Goal: Transaction & Acquisition: Purchase product/service

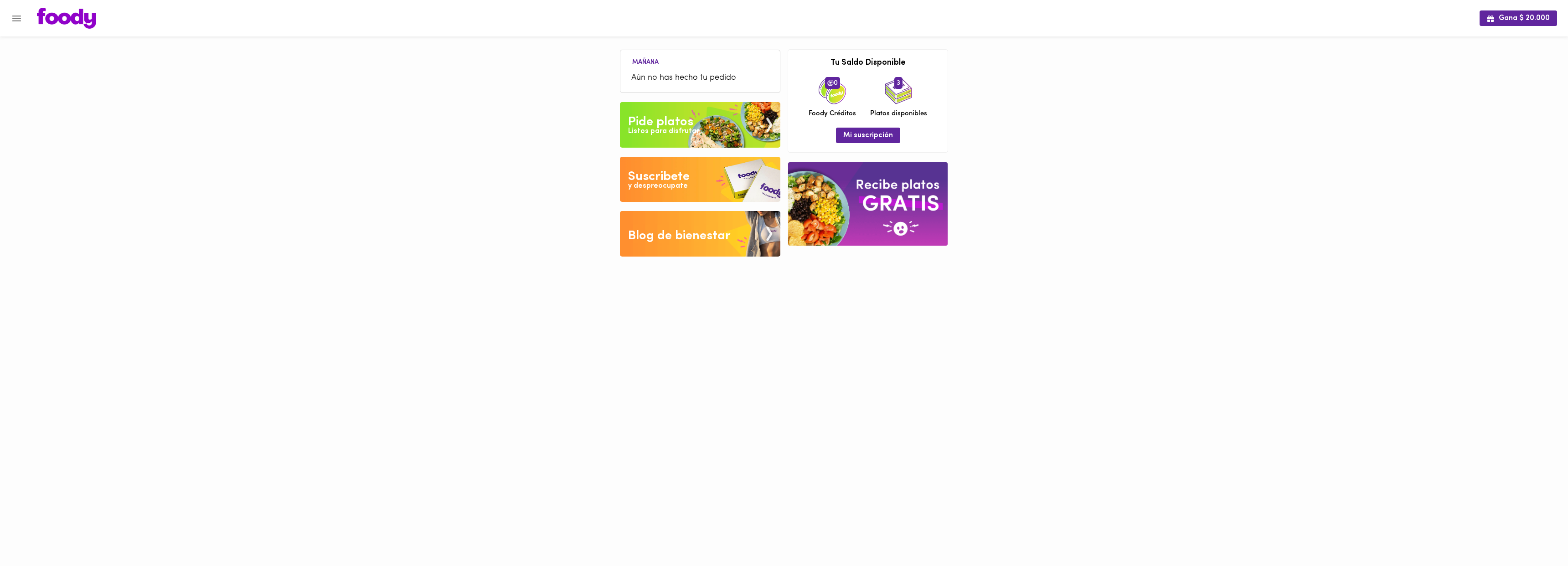
click at [667, 122] on div "Pide platos" at bounding box center [661, 122] width 65 height 18
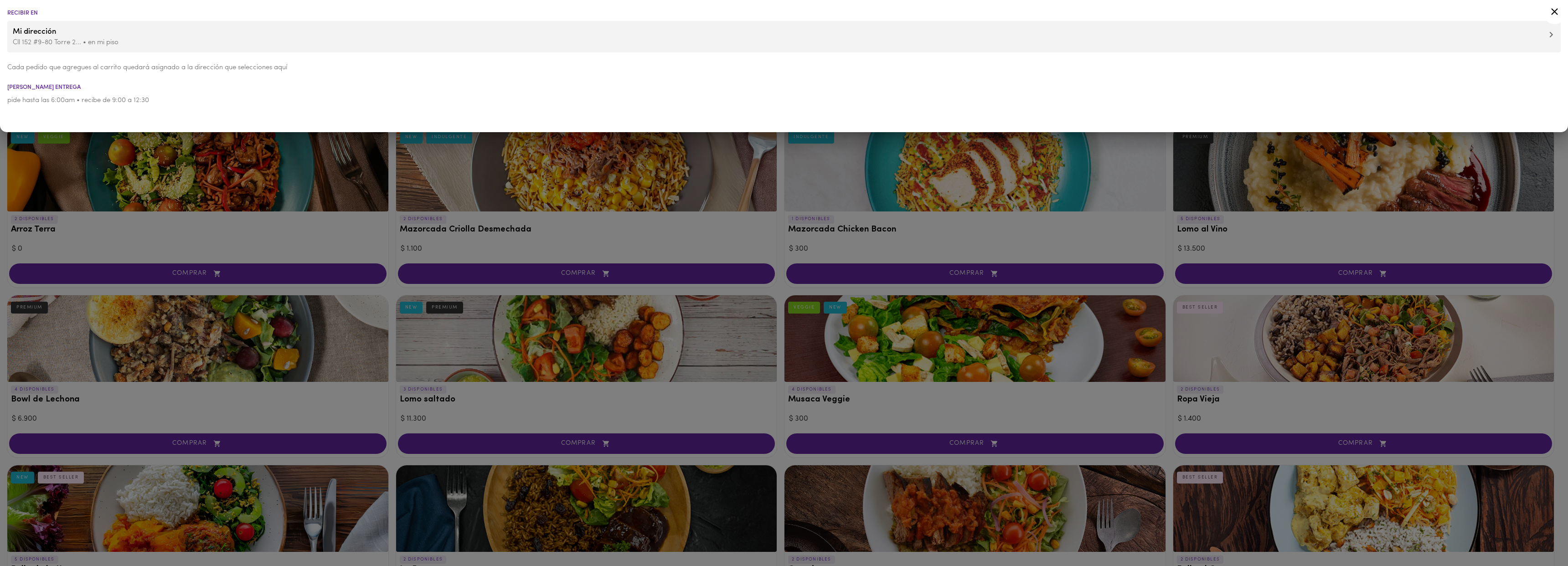
click at [1552, 10] on icon at bounding box center [1554, 12] width 12 height 12
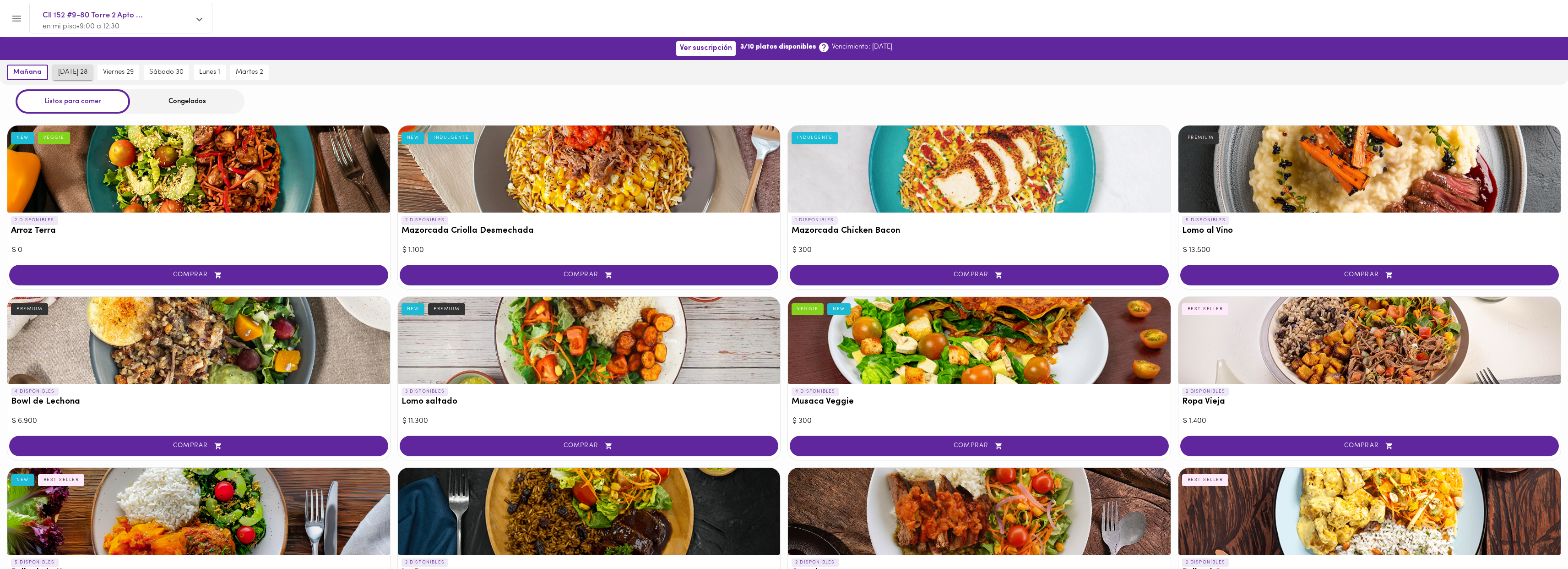
click at [71, 72] on span "[DATE] 28" at bounding box center [72, 72] width 29 height 8
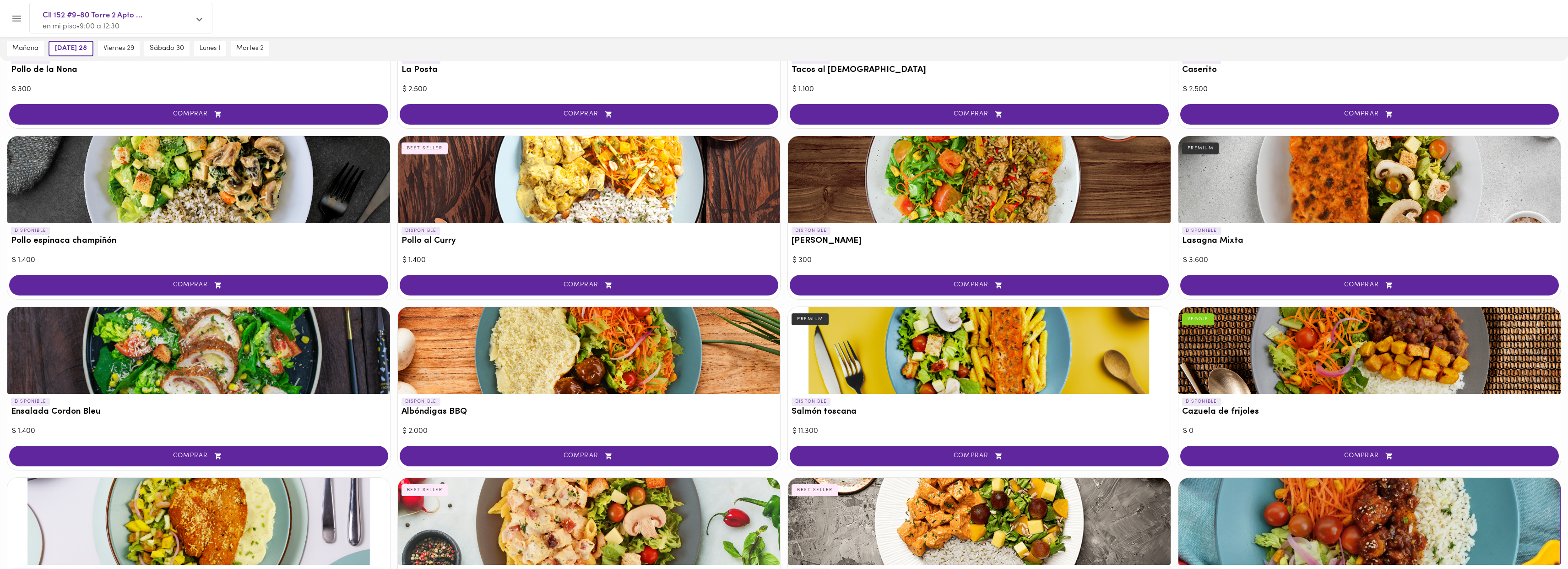
scroll to position [498, 0]
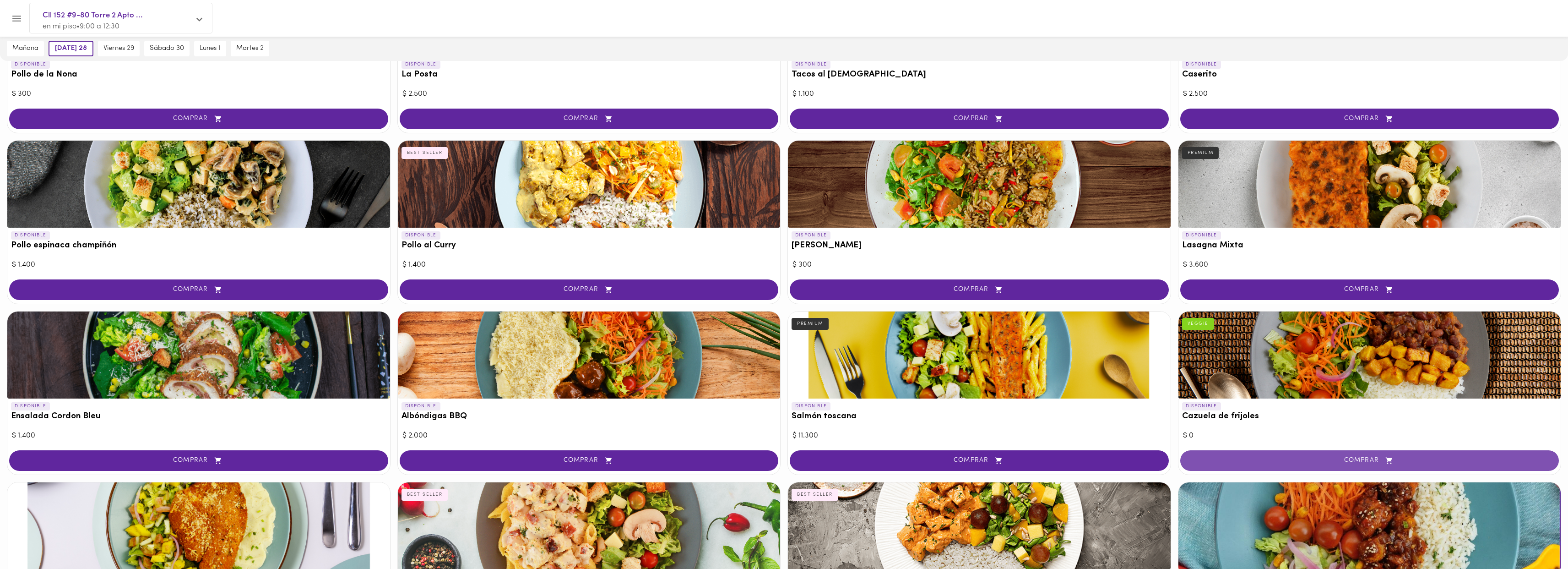
click at [1327, 459] on span "COMPRAR" at bounding box center [1369, 460] width 356 height 7
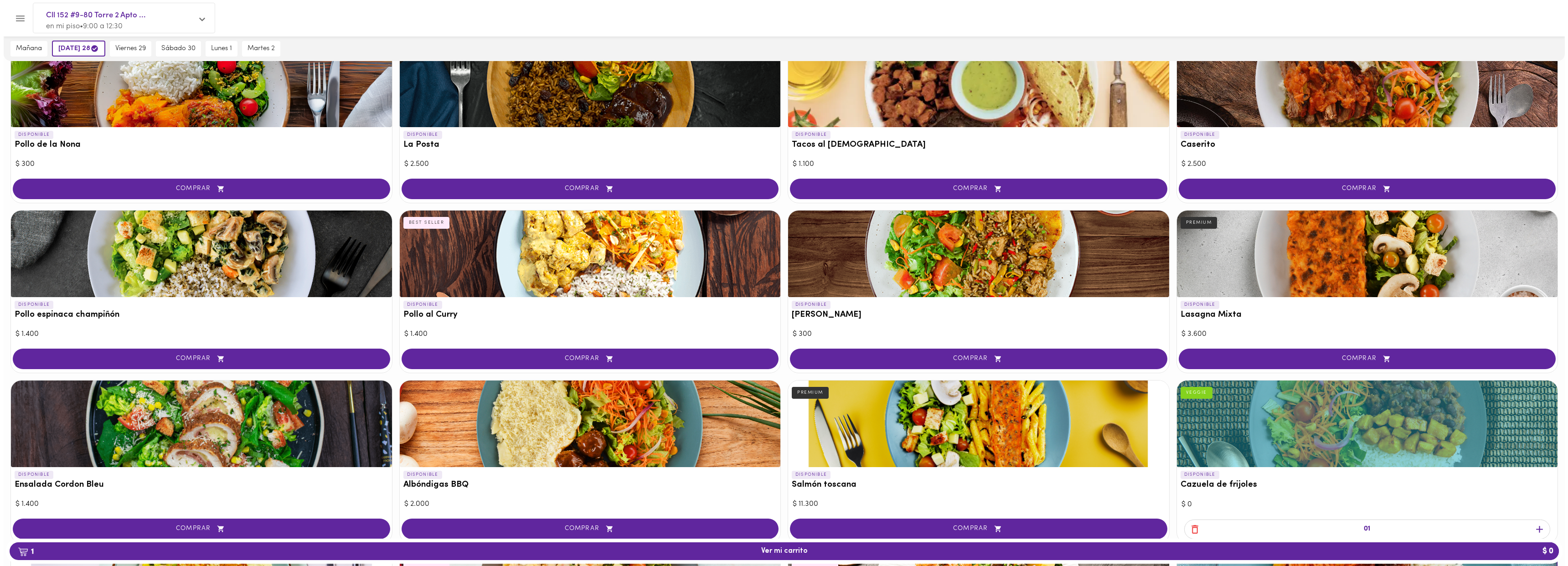
scroll to position [427, 0]
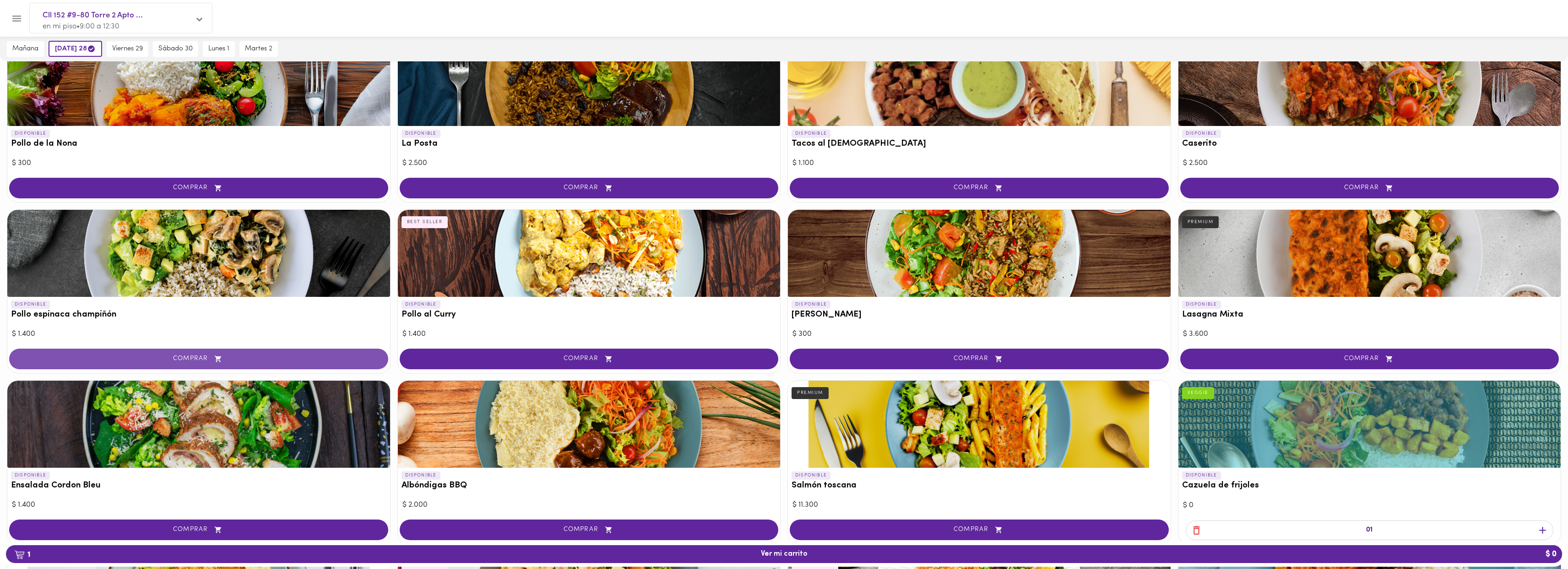
click at [202, 360] on span "COMPRAR" at bounding box center [198, 358] width 356 height 7
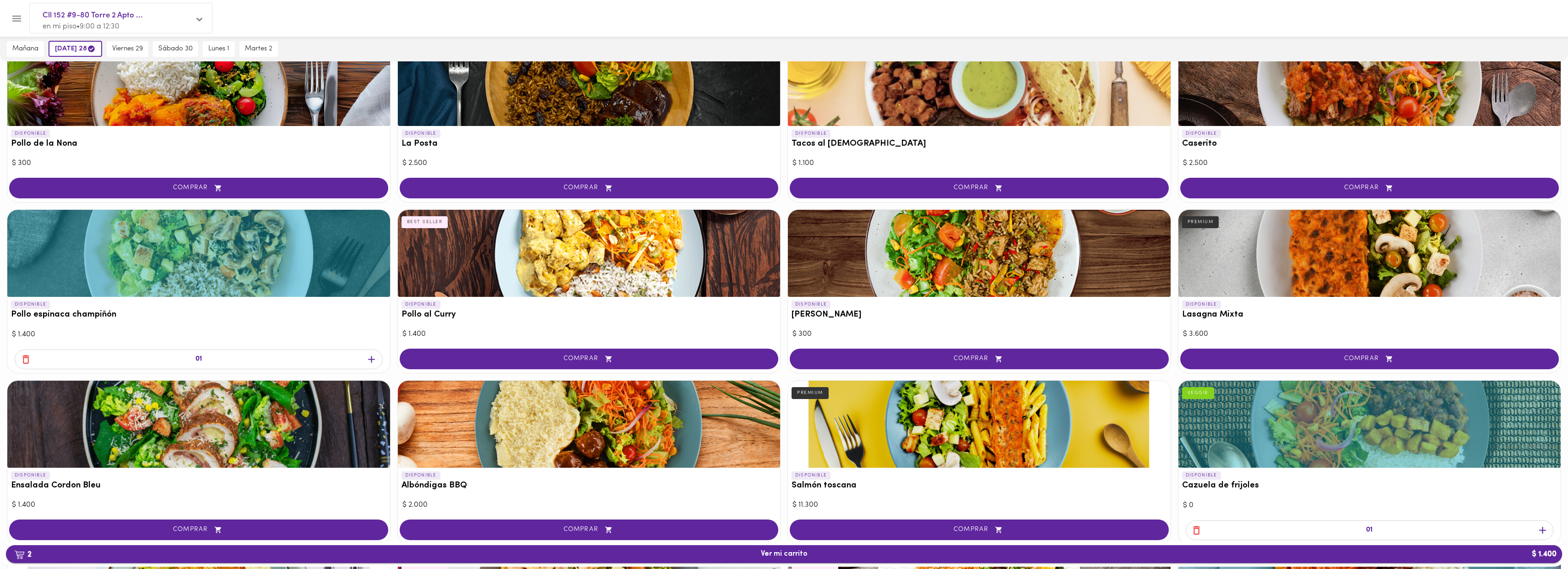
click at [1475, 558] on span "2 Ver mi carrito $ 1.400" at bounding box center [784, 554] width 1541 height 9
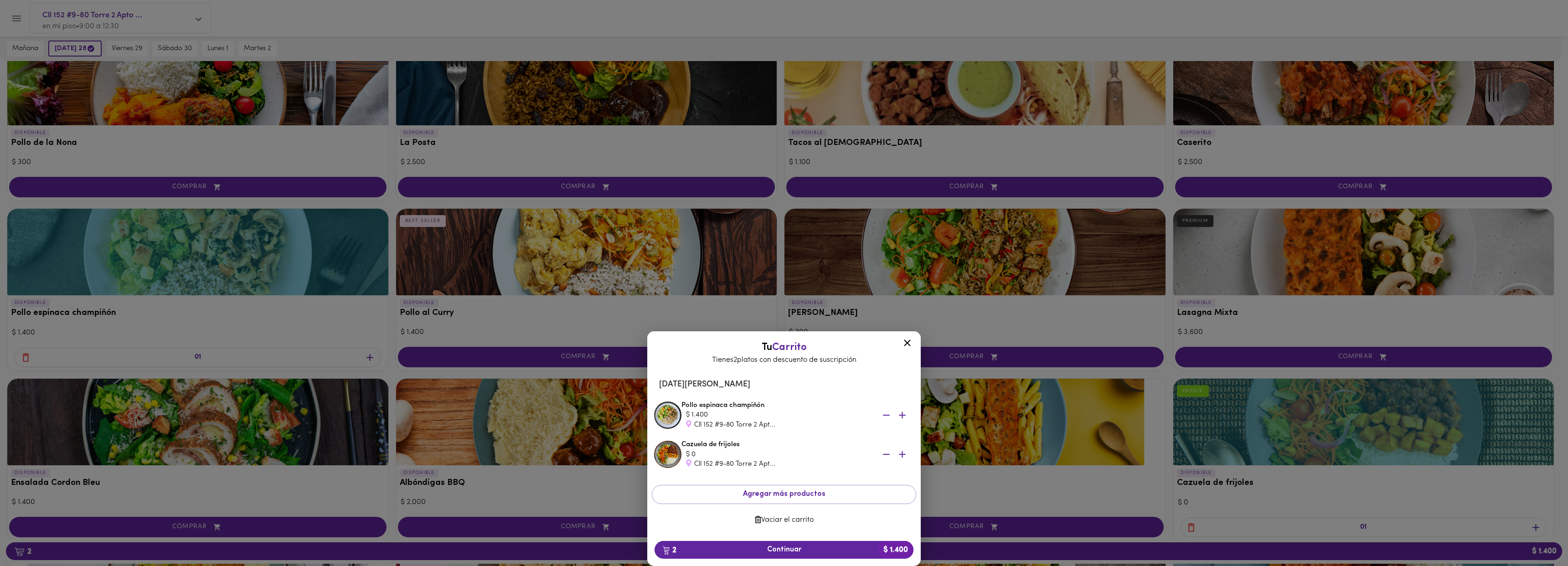
click at [886, 455] on icon "button" at bounding box center [887, 454] width 7 height 1
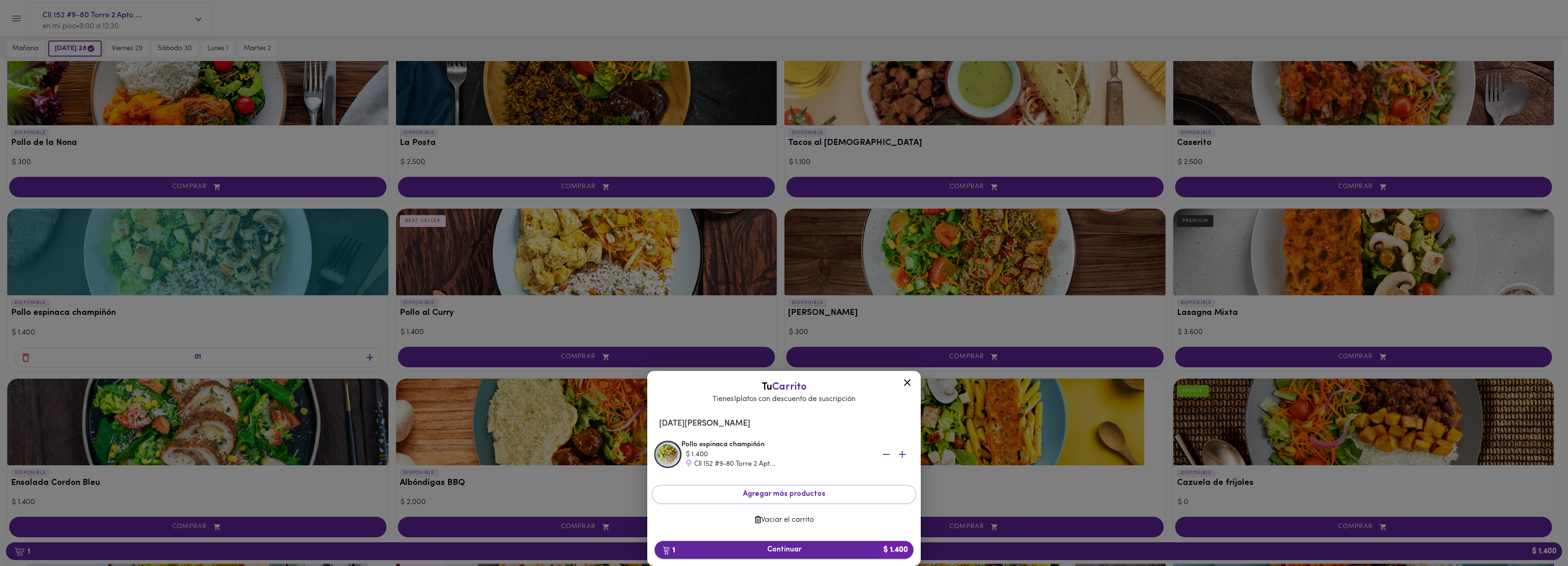
click at [751, 549] on span "1 Continuar $ 1.400" at bounding box center [784, 550] width 244 height 9
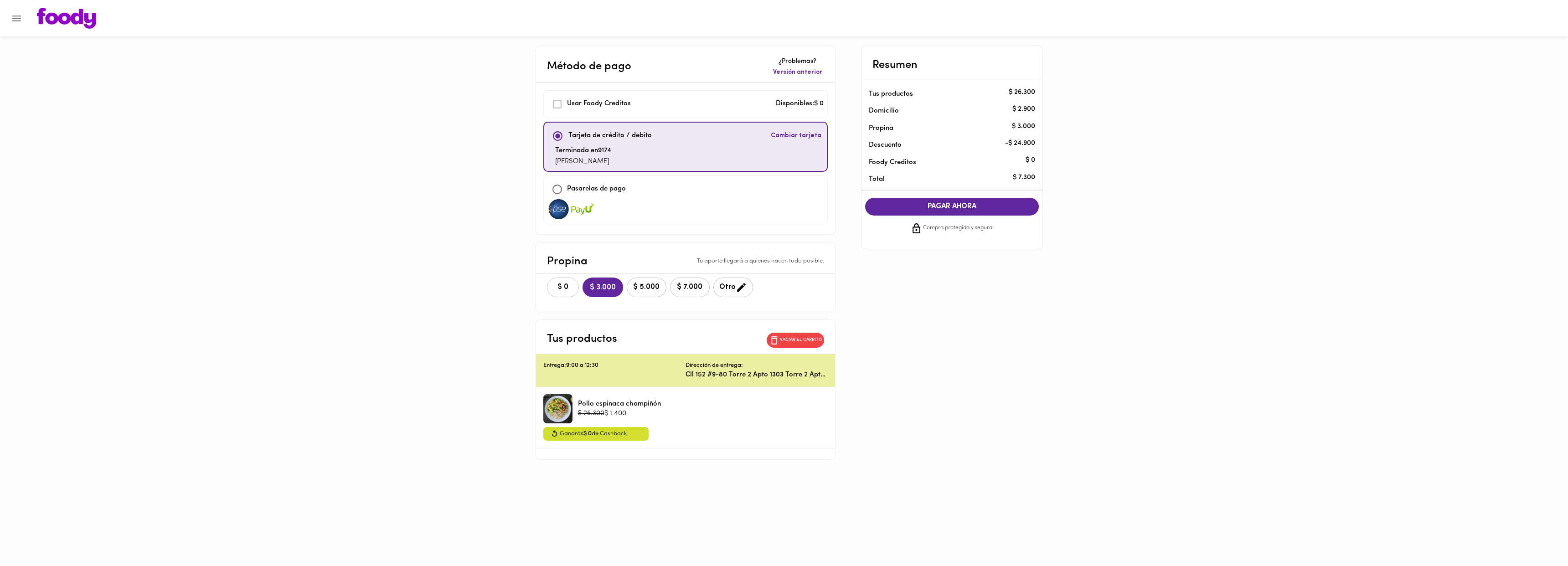
click at [550, 287] on button "$ 0" at bounding box center [563, 287] width 32 height 20
click at [998, 201] on button "PAGAR AHORA" at bounding box center [952, 207] width 174 height 18
